Goal: Information Seeking & Learning: Learn about a topic

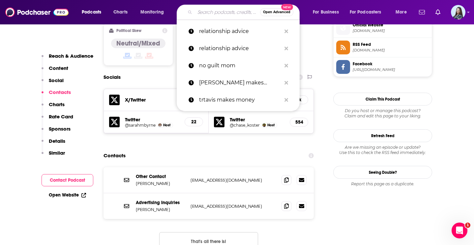
click at [203, 16] on input "Search podcasts, credits, & more..." at bounding box center [227, 12] width 65 height 11
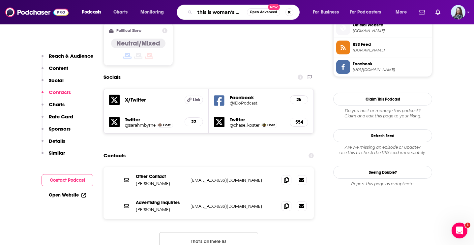
type input "this is woman's work"
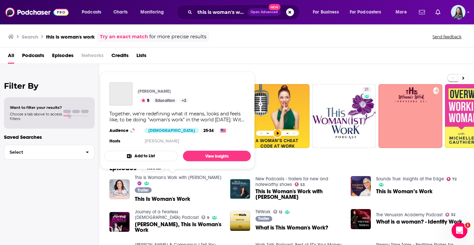
click at [187, 179] on link "This Is Woman's Work with [PERSON_NAME]" at bounding box center [178, 178] width 87 height 6
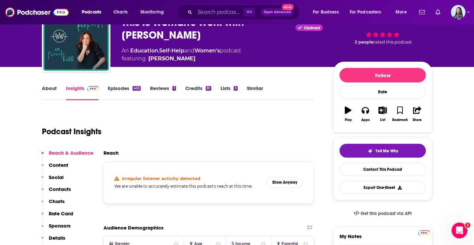
scroll to position [42, 0]
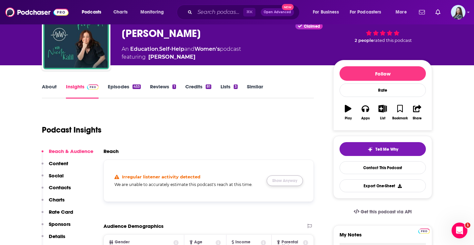
click at [295, 183] on button "Show Anyway" at bounding box center [285, 180] width 36 height 11
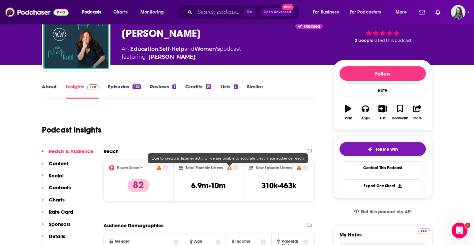
click at [230, 169] on icon at bounding box center [229, 167] width 5 height 4
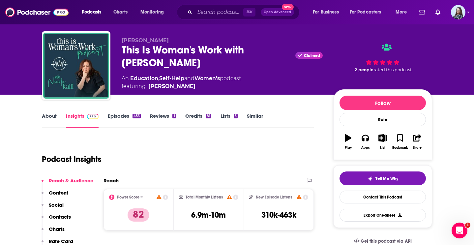
scroll to position [12, 0]
